Goal: Find specific fact: Find specific fact

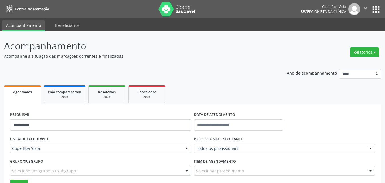
scroll to position [48, 0]
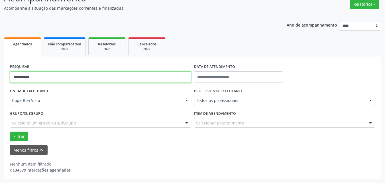
click at [85, 74] on input "**********" at bounding box center [100, 76] width 181 height 11
click at [10, 131] on button "Filtrar" at bounding box center [19, 136] width 18 height 10
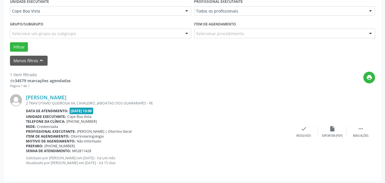
scroll to position [139, 0]
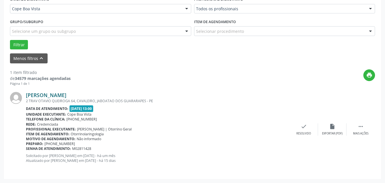
click at [66, 95] on link "[PERSON_NAME]" at bounding box center [46, 95] width 40 height 6
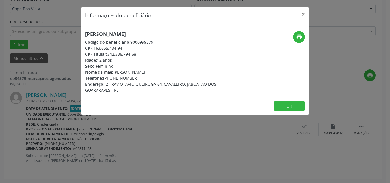
drag, startPoint x: 94, startPoint y: 48, endPoint x: 122, endPoint y: 47, distance: 28.0
click at [122, 47] on div "CPF: 163.655.484-94" at bounding box center [157, 48] width 144 height 6
copy div "163.655.484-94"
click at [69, 76] on div "Informações do beneficiário × [PERSON_NAME] Código do beneficiário: 9000999579 …" at bounding box center [195, 91] width 390 height 183
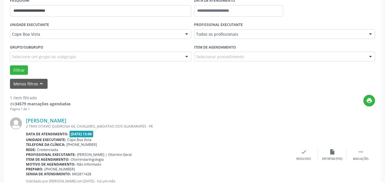
scroll to position [82, 0]
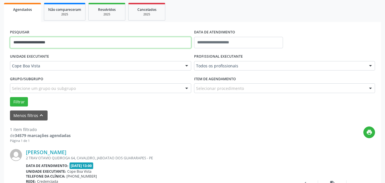
click at [51, 39] on input "**********" at bounding box center [100, 42] width 181 height 11
click at [10, 97] on button "Filtrar" at bounding box center [19, 102] width 18 height 10
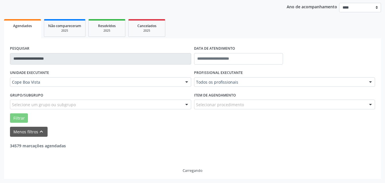
scroll to position [48, 0]
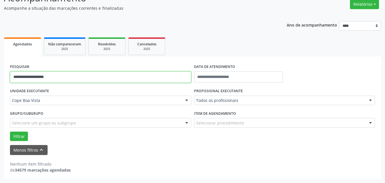
click at [72, 80] on input "**********" at bounding box center [100, 76] width 181 height 11
type input "**********"
click at [10, 131] on button "Filtrar" at bounding box center [19, 136] width 18 height 10
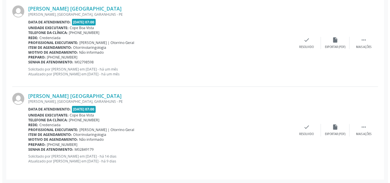
scroll to position [226, 0]
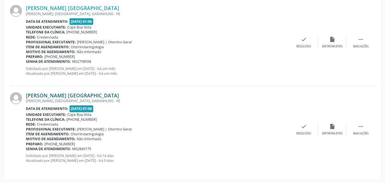
click at [91, 95] on link "[PERSON_NAME] [GEOGRAPHIC_DATA]" at bounding box center [72, 95] width 93 height 6
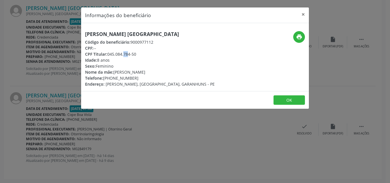
drag, startPoint x: 109, startPoint y: 56, endPoint x: 115, endPoint y: 55, distance: 6.0
click at [115, 55] on div "CPF Titular: 045.084.784-50" at bounding box center [149, 54] width 129 height 6
click at [110, 56] on div "CPF Titular: 045.084.784-50" at bounding box center [149, 54] width 129 height 6
click at [109, 55] on div "CPF Titular: 045.084.784-50" at bounding box center [149, 54] width 129 height 6
drag, startPoint x: 108, startPoint y: 54, endPoint x: 135, endPoint y: 55, distance: 26.5
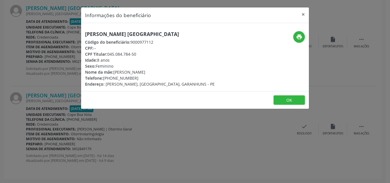
click at [135, 55] on div "CPF Titular: 045.084.784-50" at bounding box center [149, 54] width 129 height 6
copy div "045.084.784-50"
